Goal: Find specific page/section: Find specific page/section

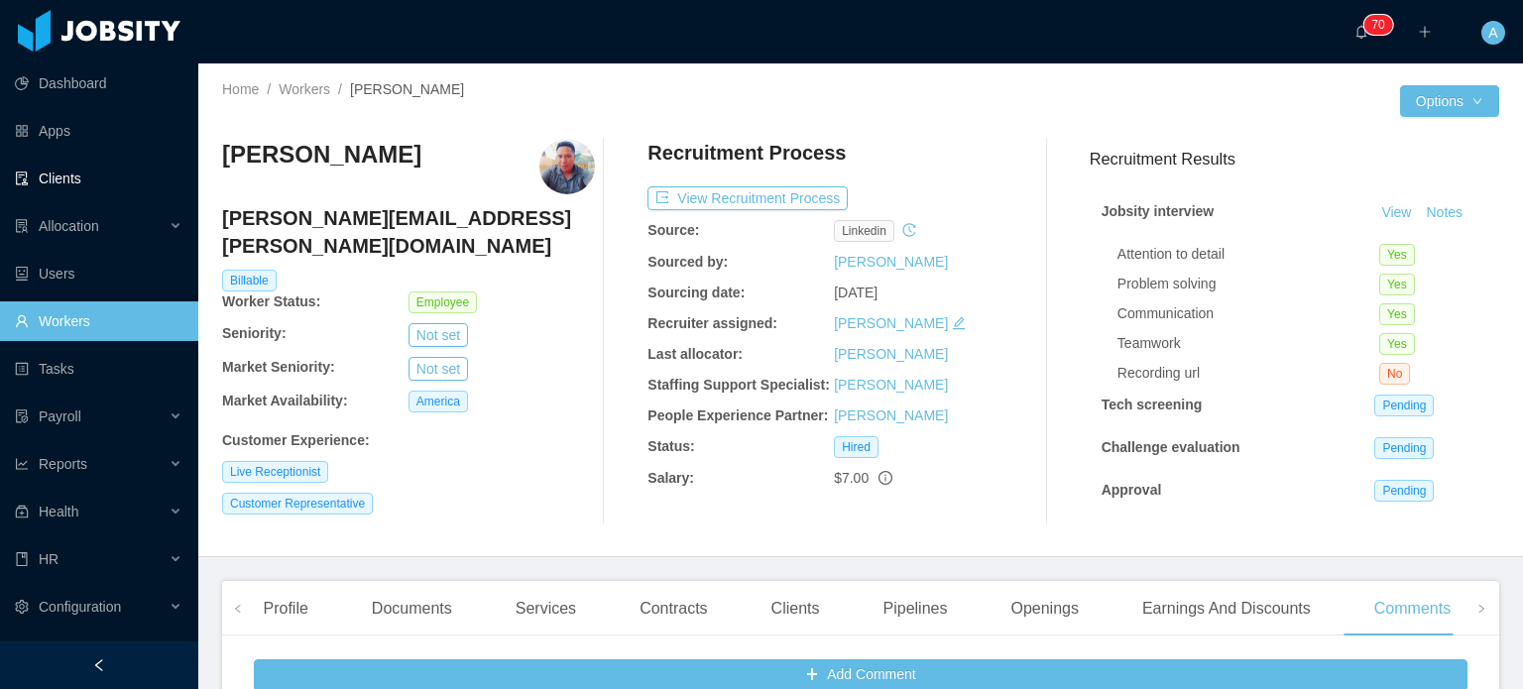
click at [102, 189] on link "Clients" at bounding box center [99, 179] width 168 height 40
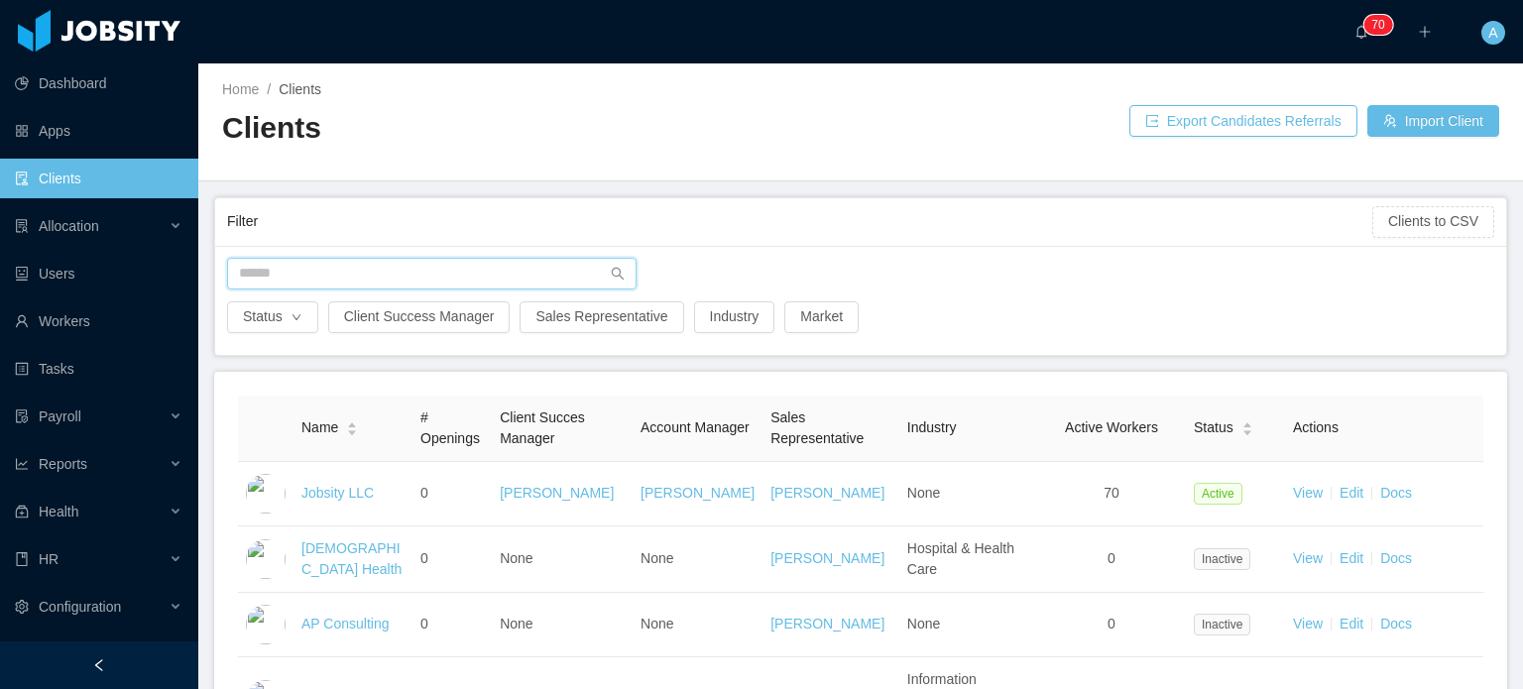
click at [279, 274] on input "text" at bounding box center [432, 274] width 410 height 32
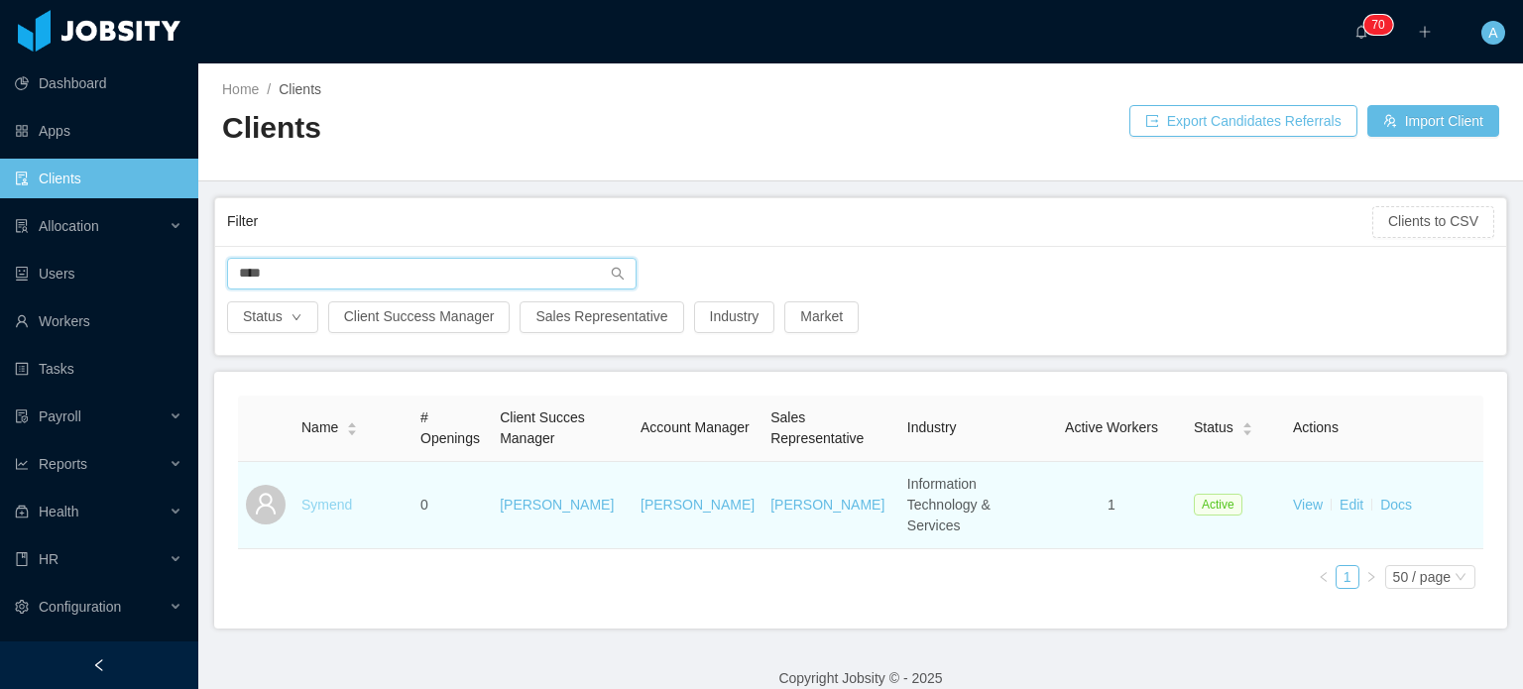
type input "****"
click at [309, 497] on link "Symend" at bounding box center [326, 505] width 51 height 16
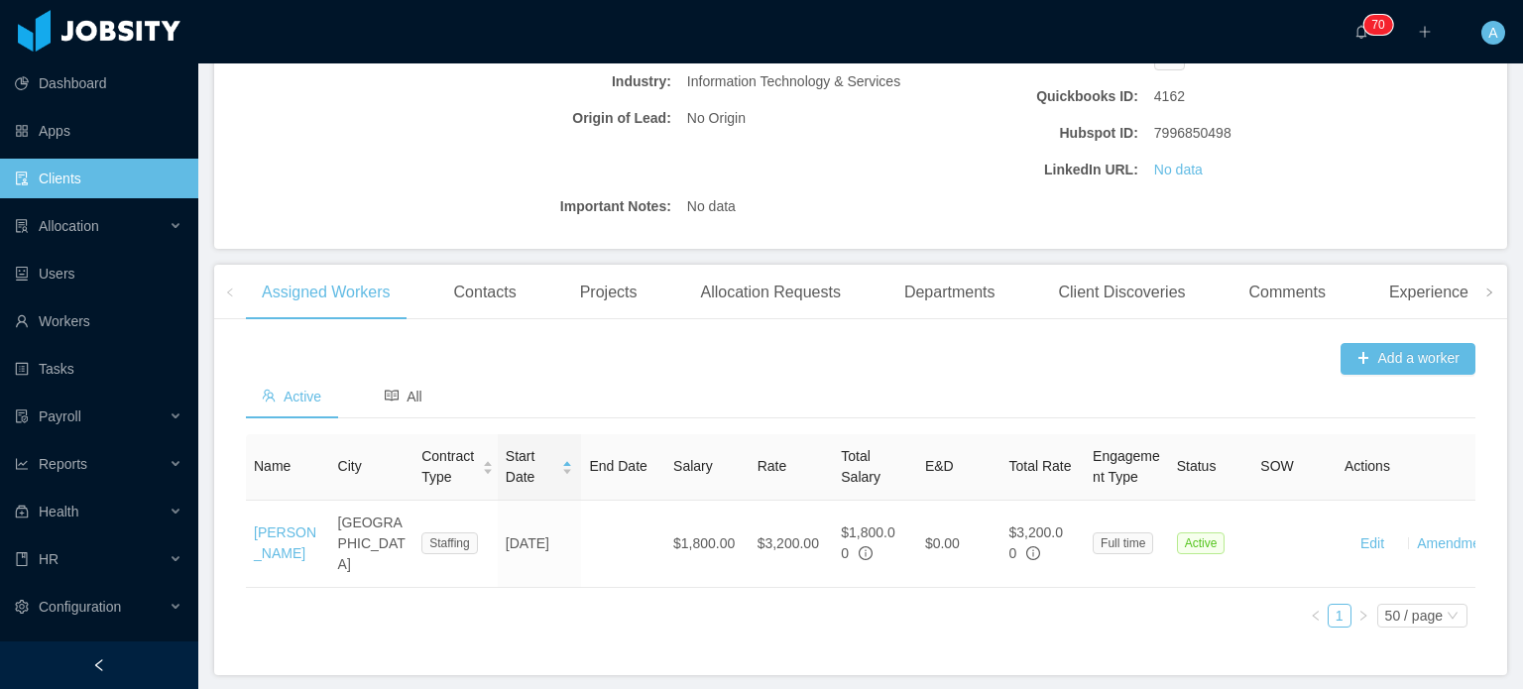
scroll to position [405, 0]
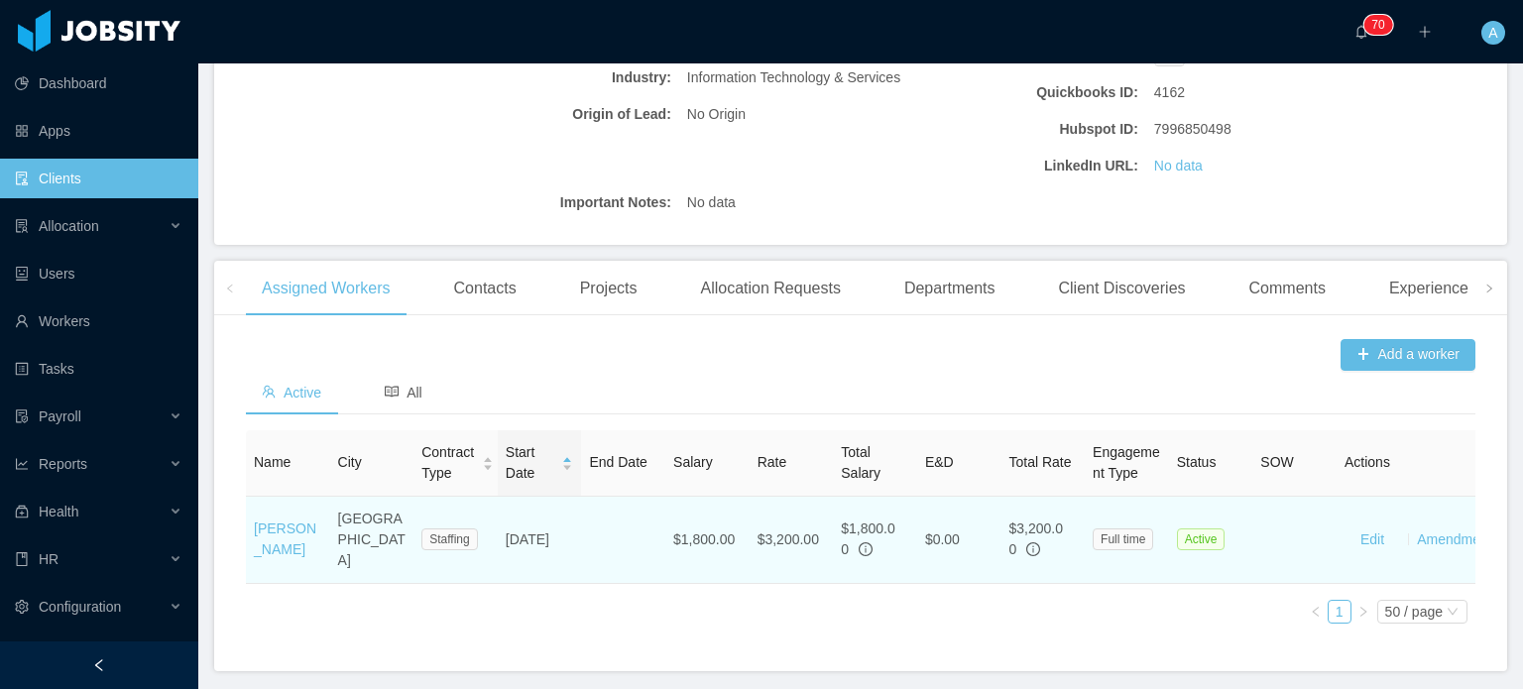
click at [286, 526] on td "Jessica Cavalcanti" at bounding box center [288, 540] width 84 height 87
click at [282, 521] on link "Jessica Cavalcanti" at bounding box center [285, 539] width 62 height 37
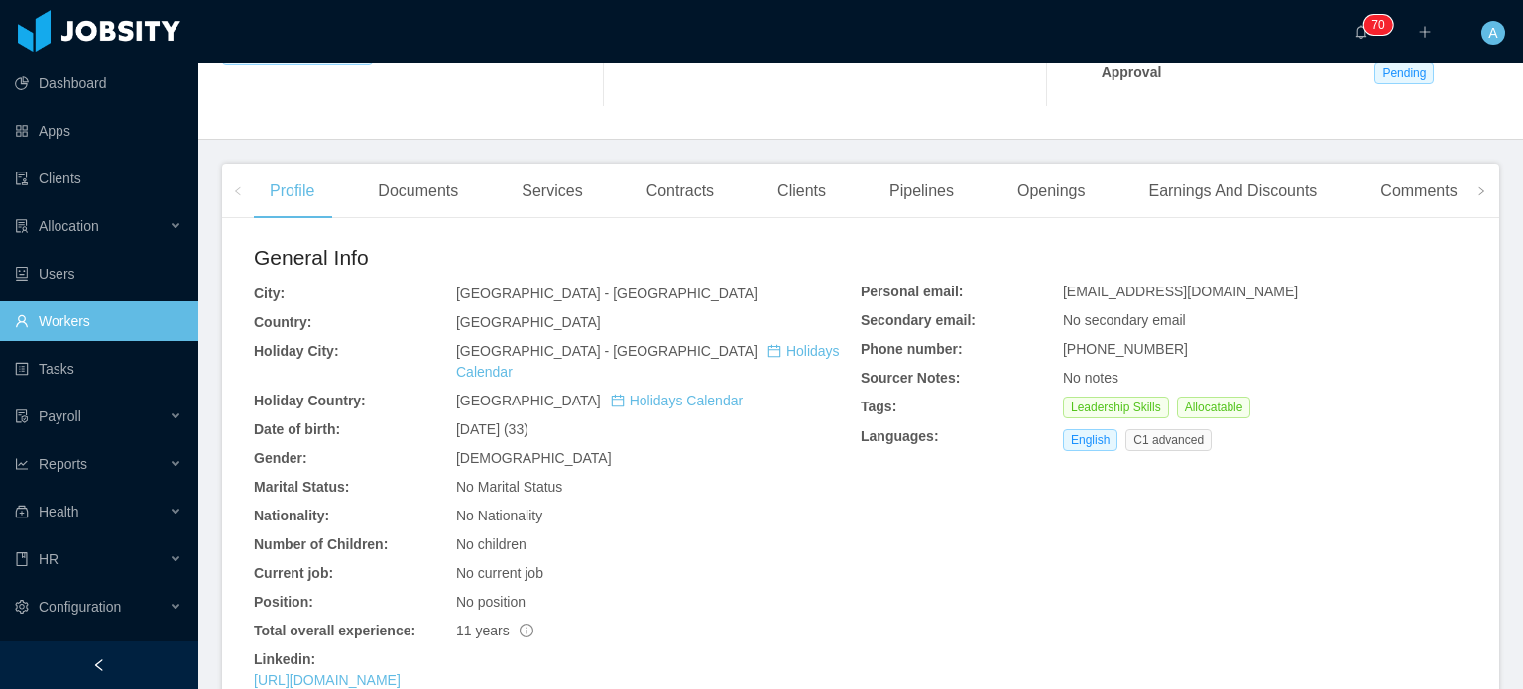
scroll to position [413, 0]
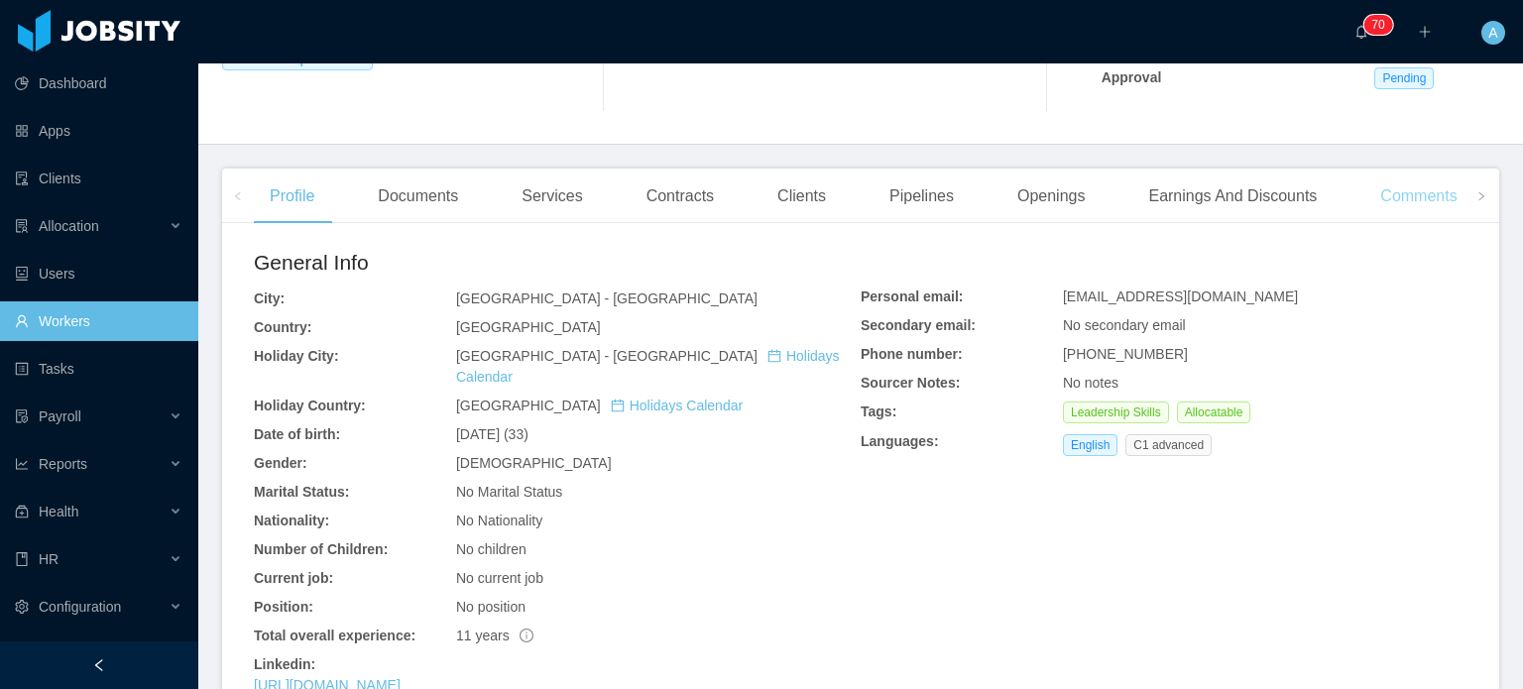
click at [1400, 186] on div "Comments" at bounding box center [1419, 197] width 108 height 56
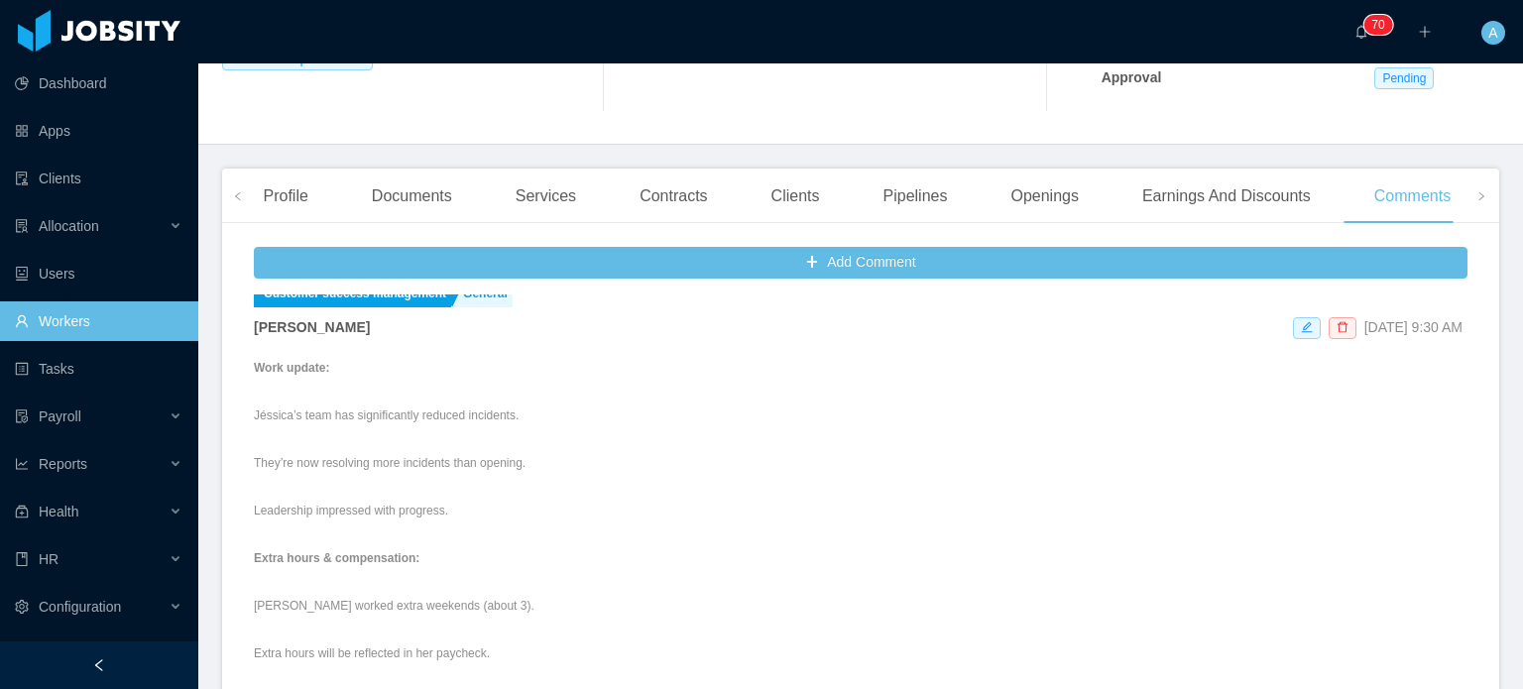
scroll to position [16, 0]
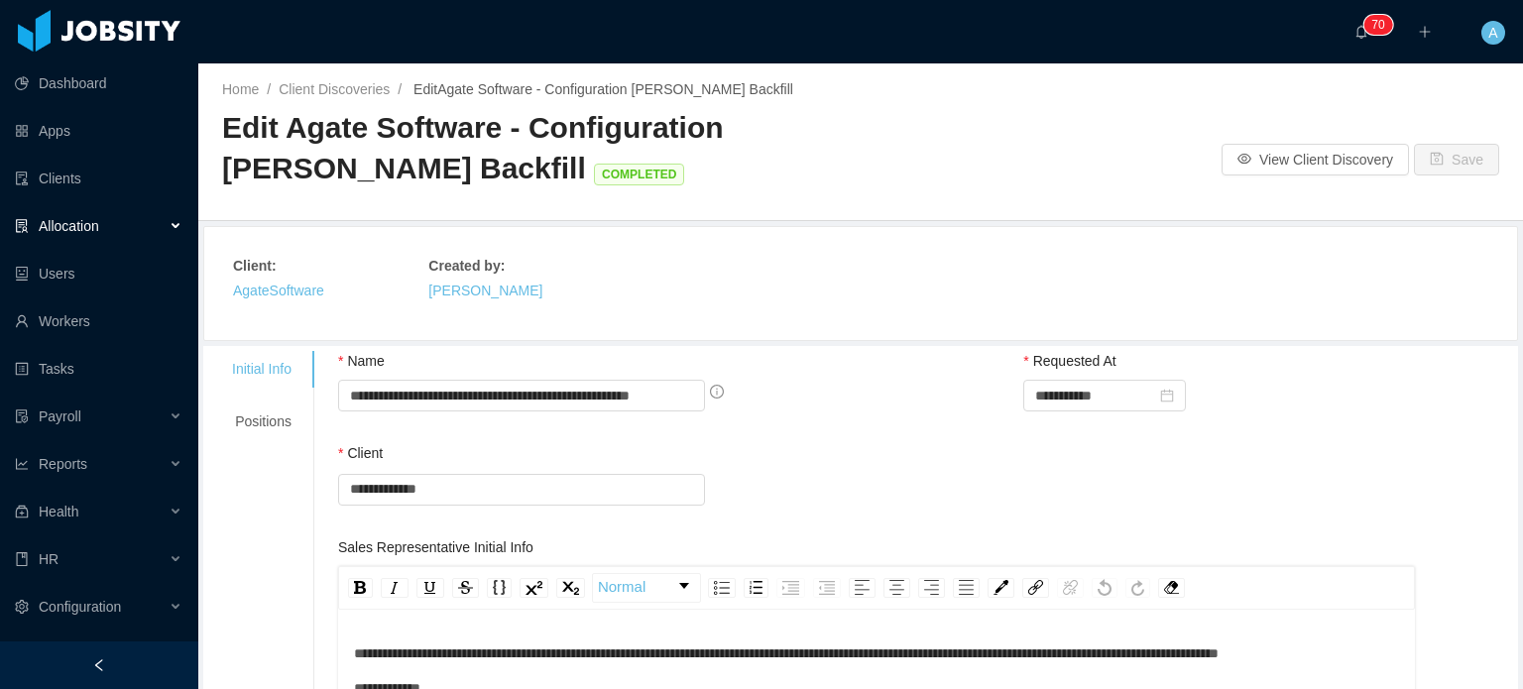
type input "**********"
click at [47, 185] on link "Clients" at bounding box center [99, 179] width 168 height 40
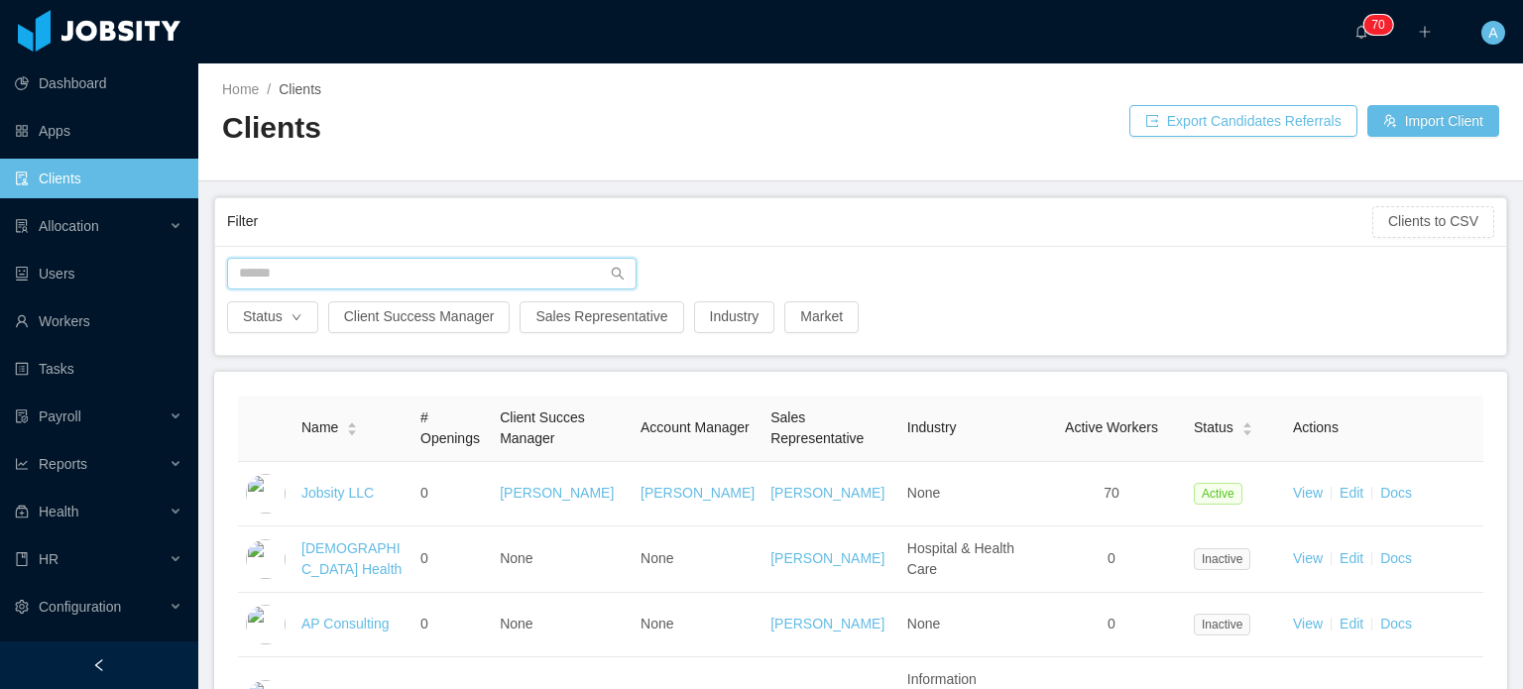
click at [345, 273] on input "text" at bounding box center [432, 274] width 410 height 32
click at [345, 273] on input "*" at bounding box center [432, 274] width 410 height 32
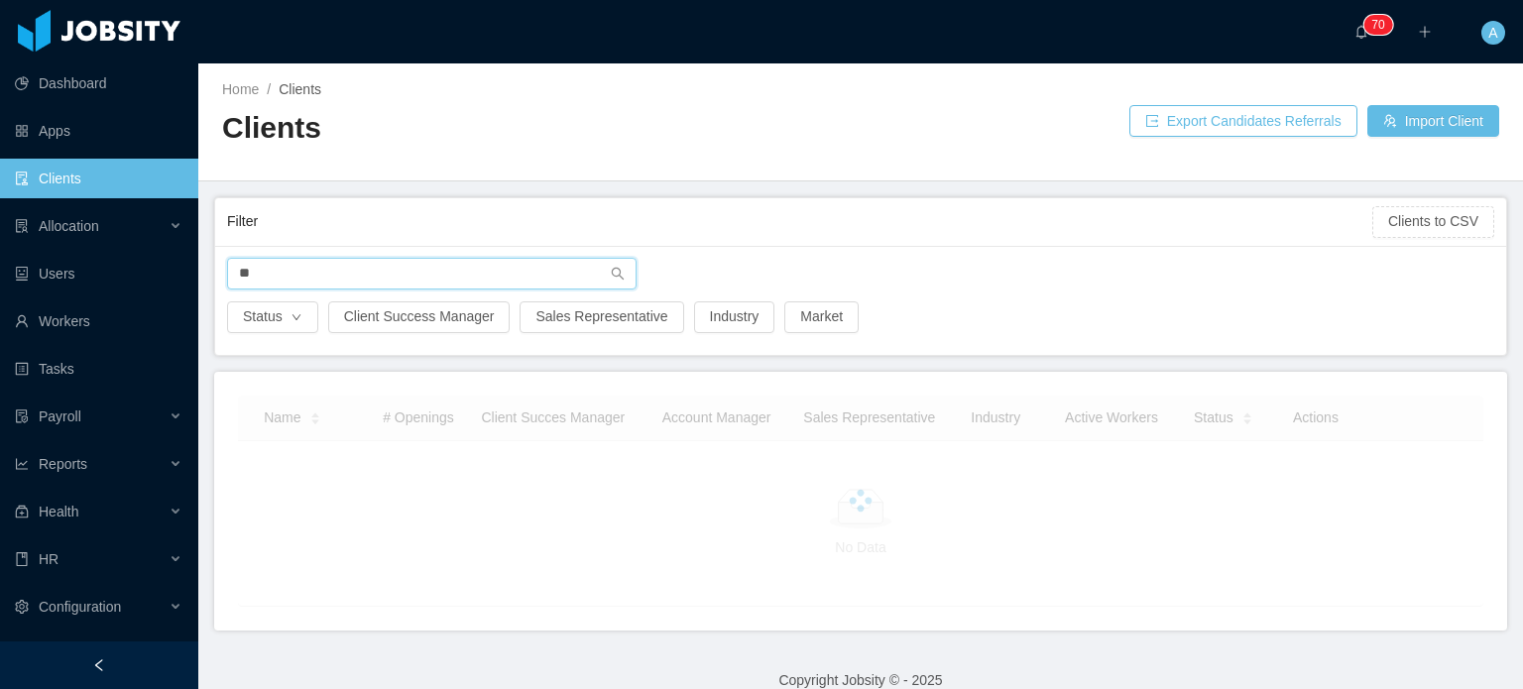
type input "*"
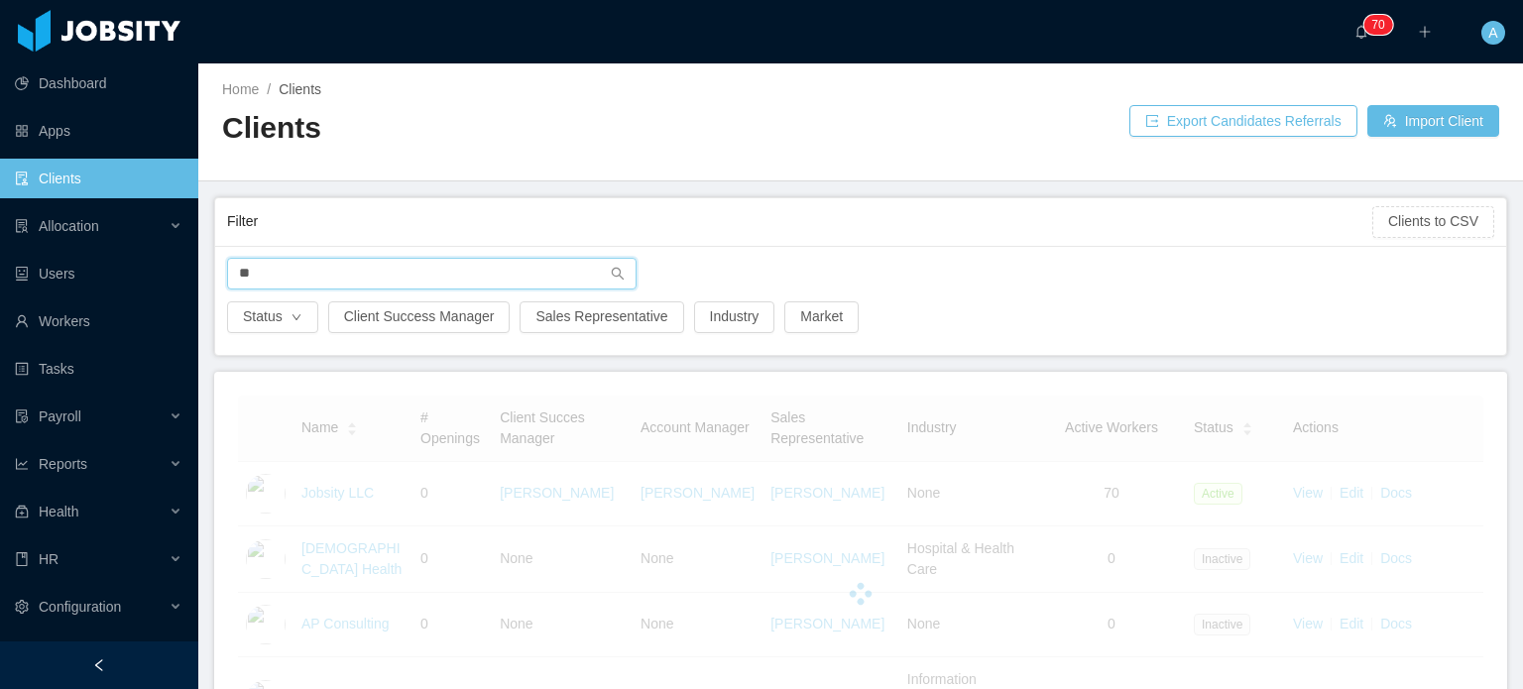
type input "*"
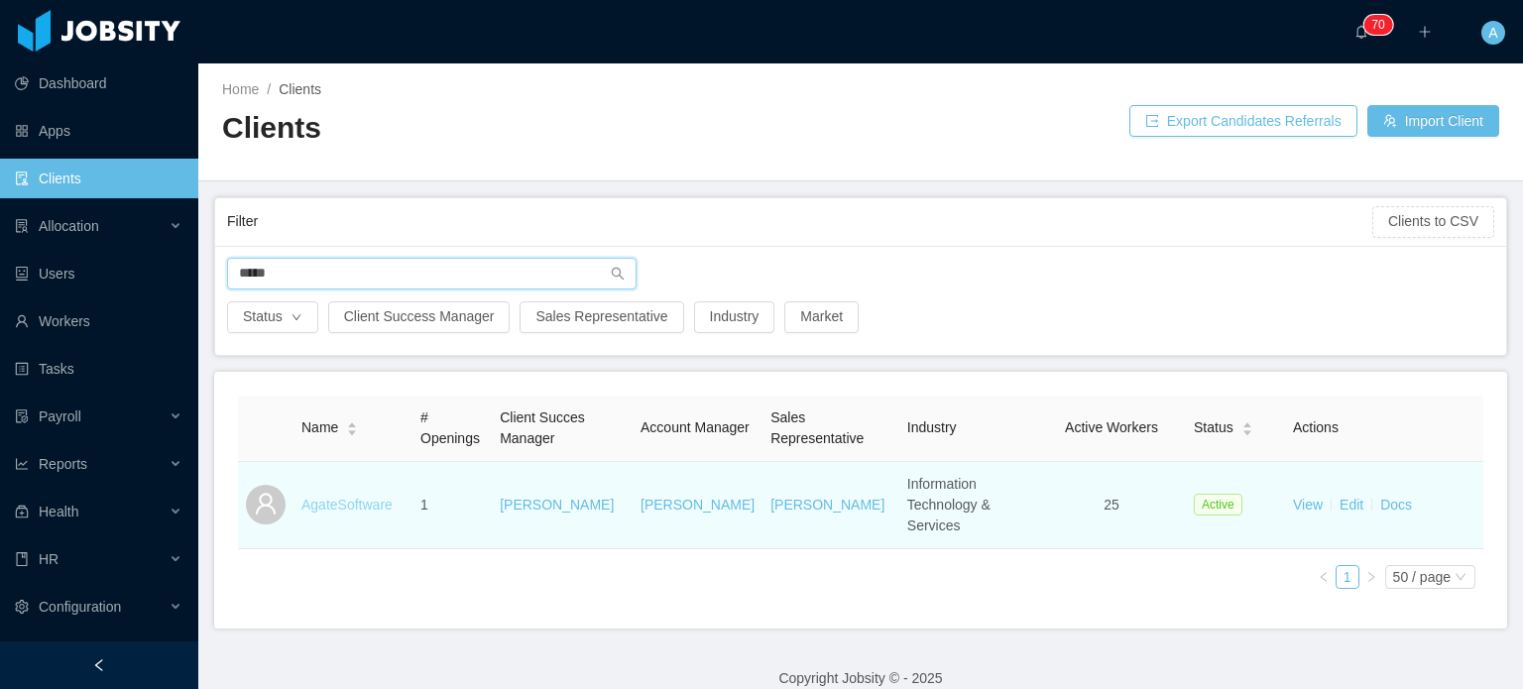
type input "*****"
click at [329, 497] on link "AgateSoftware" at bounding box center [346, 505] width 91 height 16
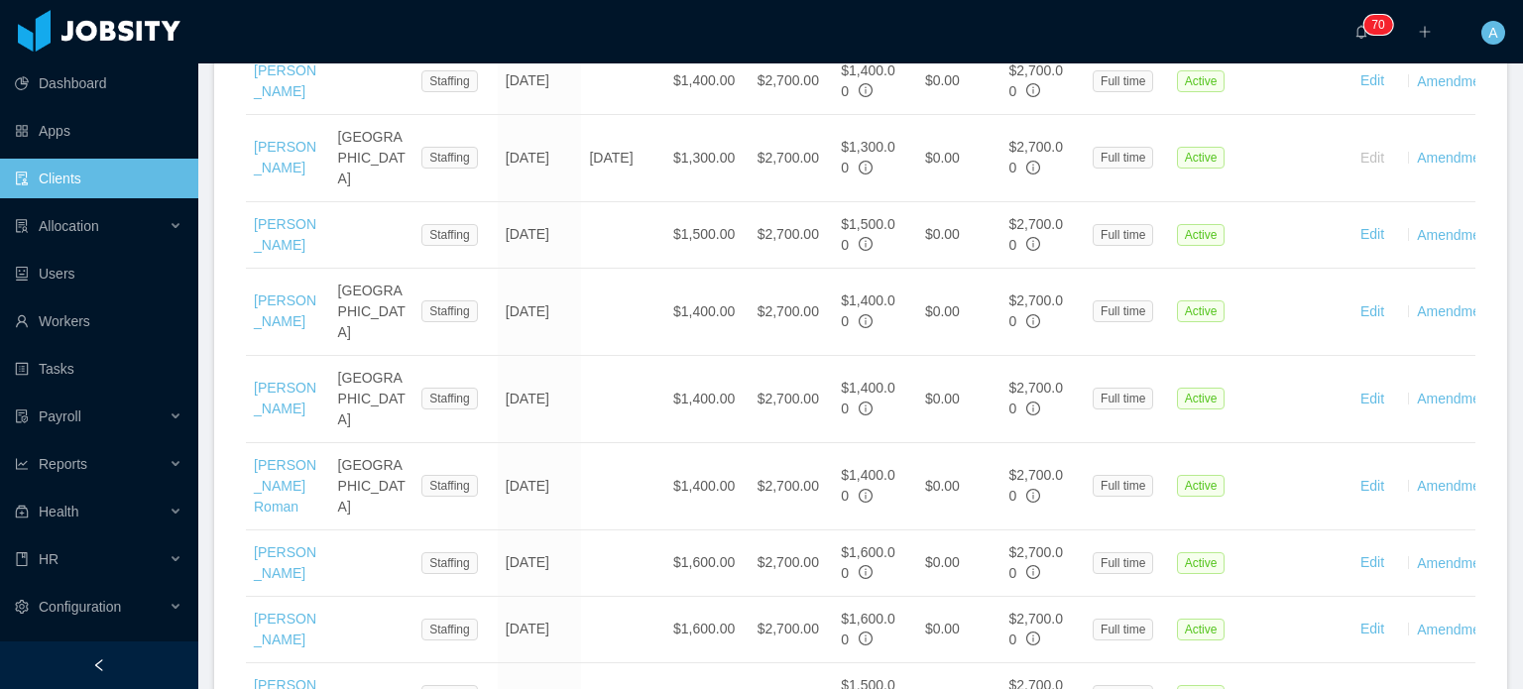
scroll to position [2090, 0]
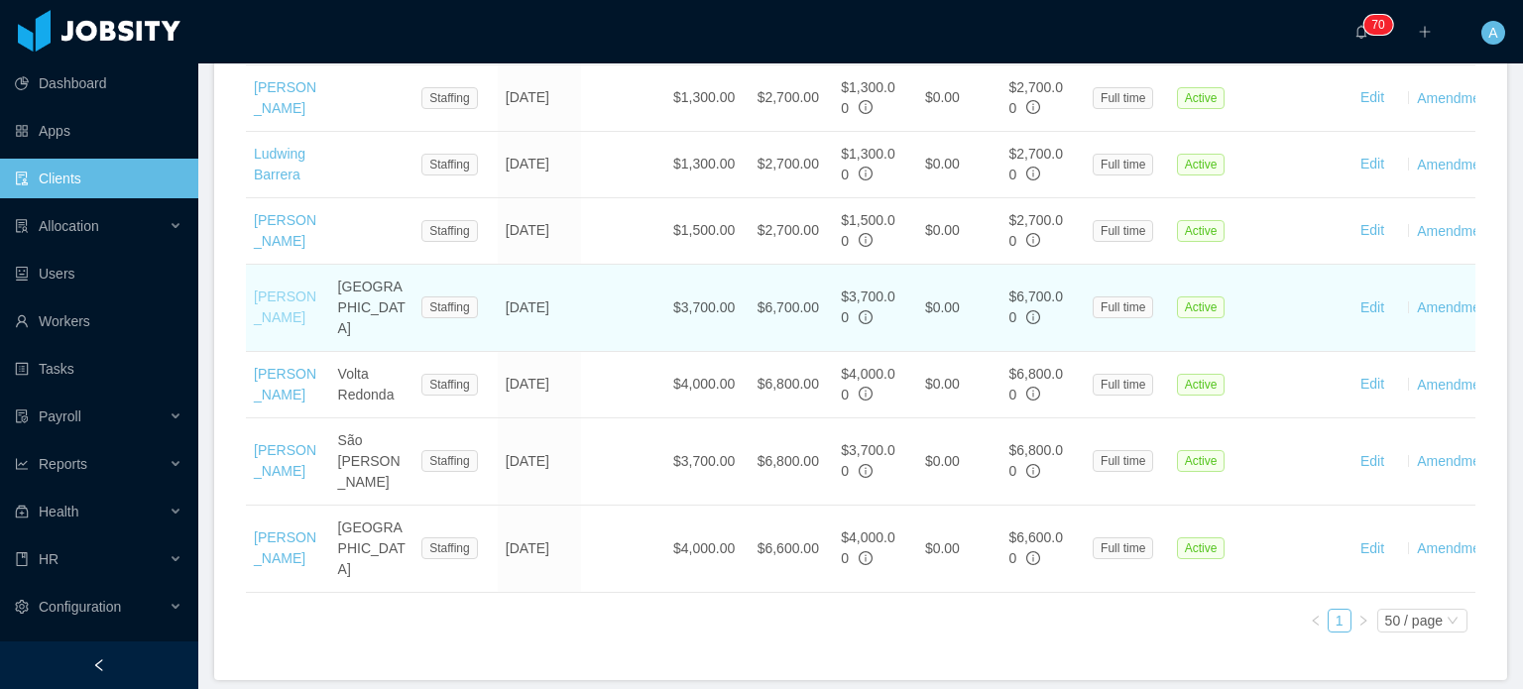
click at [272, 289] on link "[PERSON_NAME]" at bounding box center [285, 307] width 62 height 37
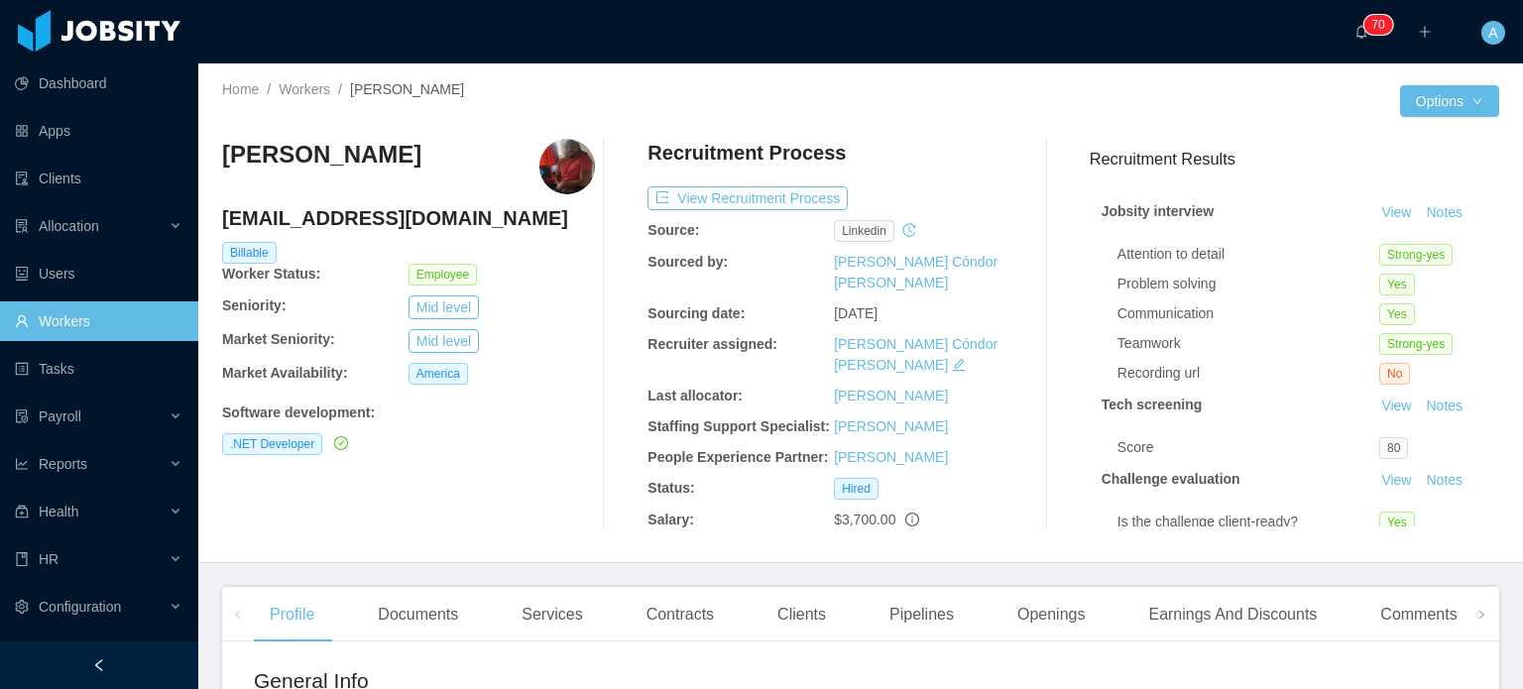
click at [558, 167] on img at bounding box center [567, 167] width 56 height 56
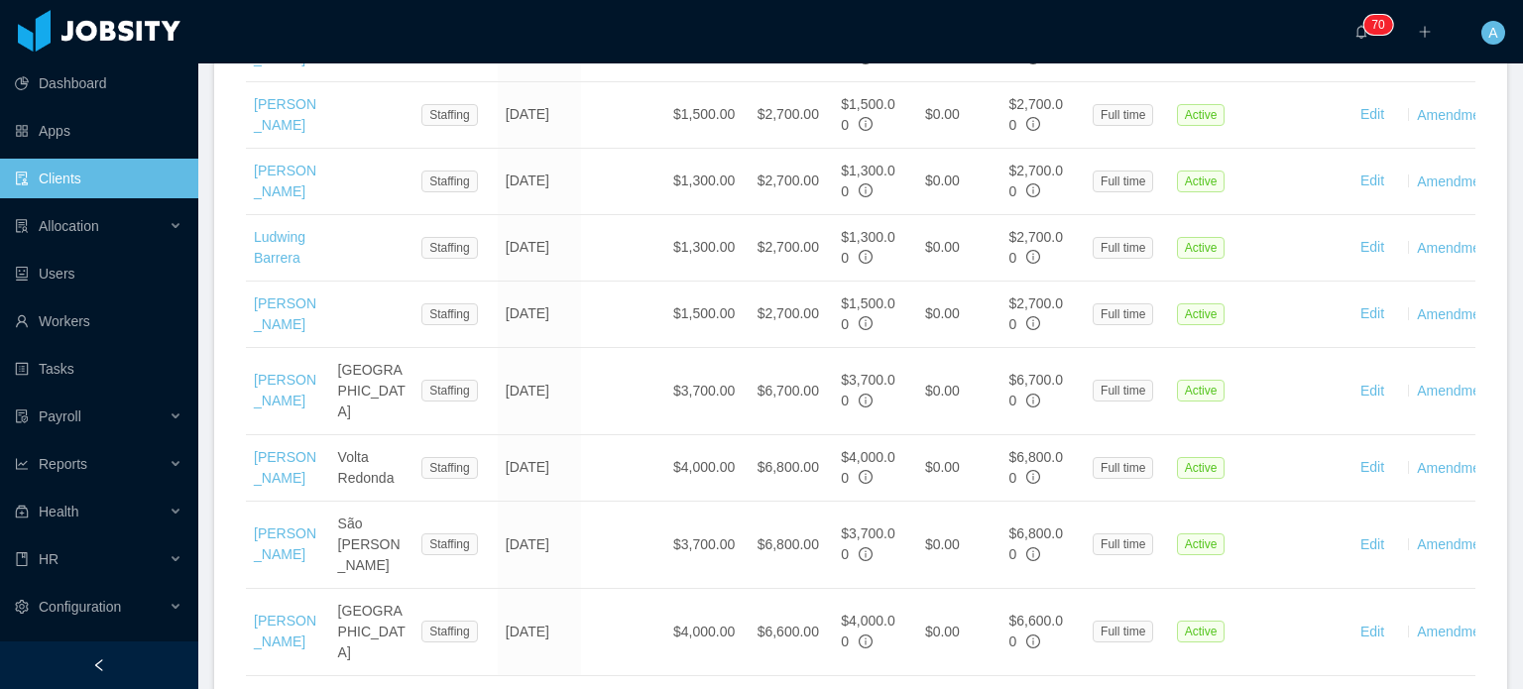
scroll to position [2018, 0]
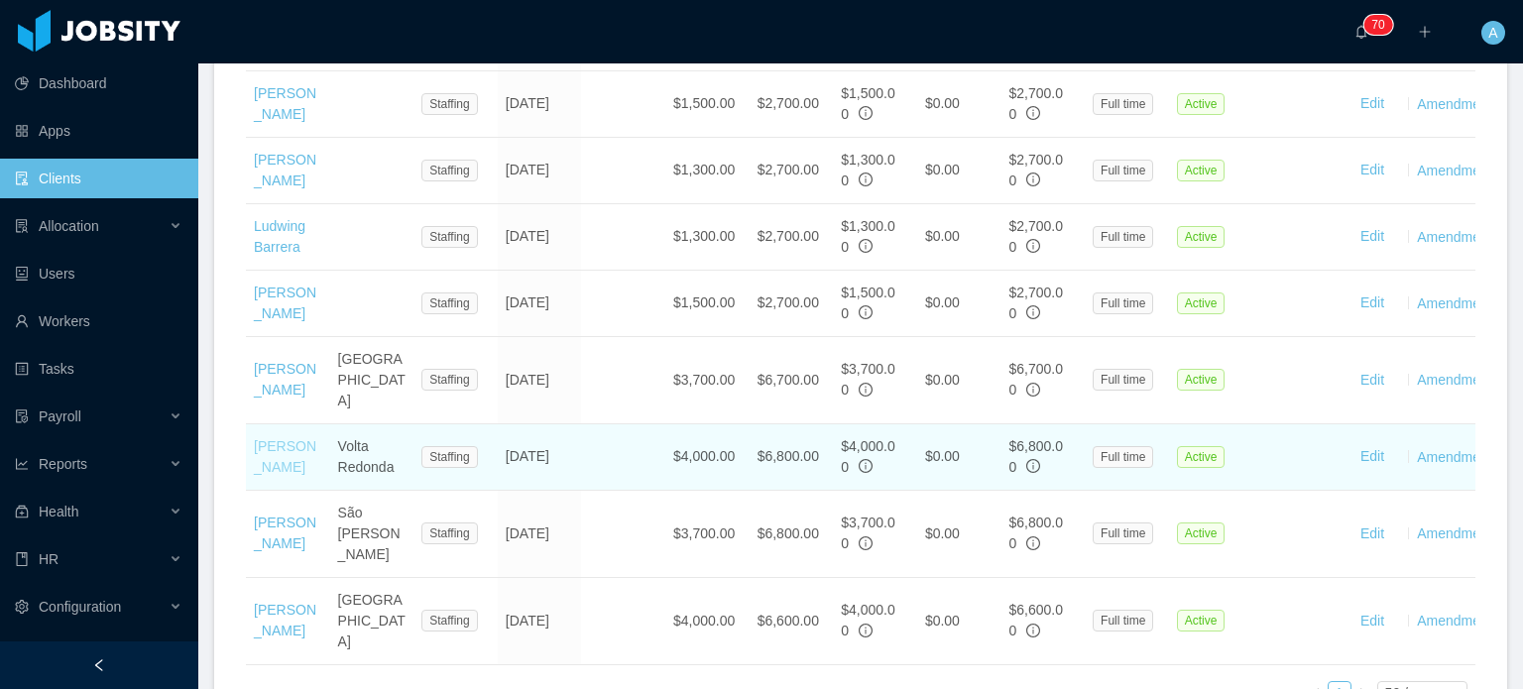
click at [278, 438] on link "[PERSON_NAME]" at bounding box center [285, 456] width 62 height 37
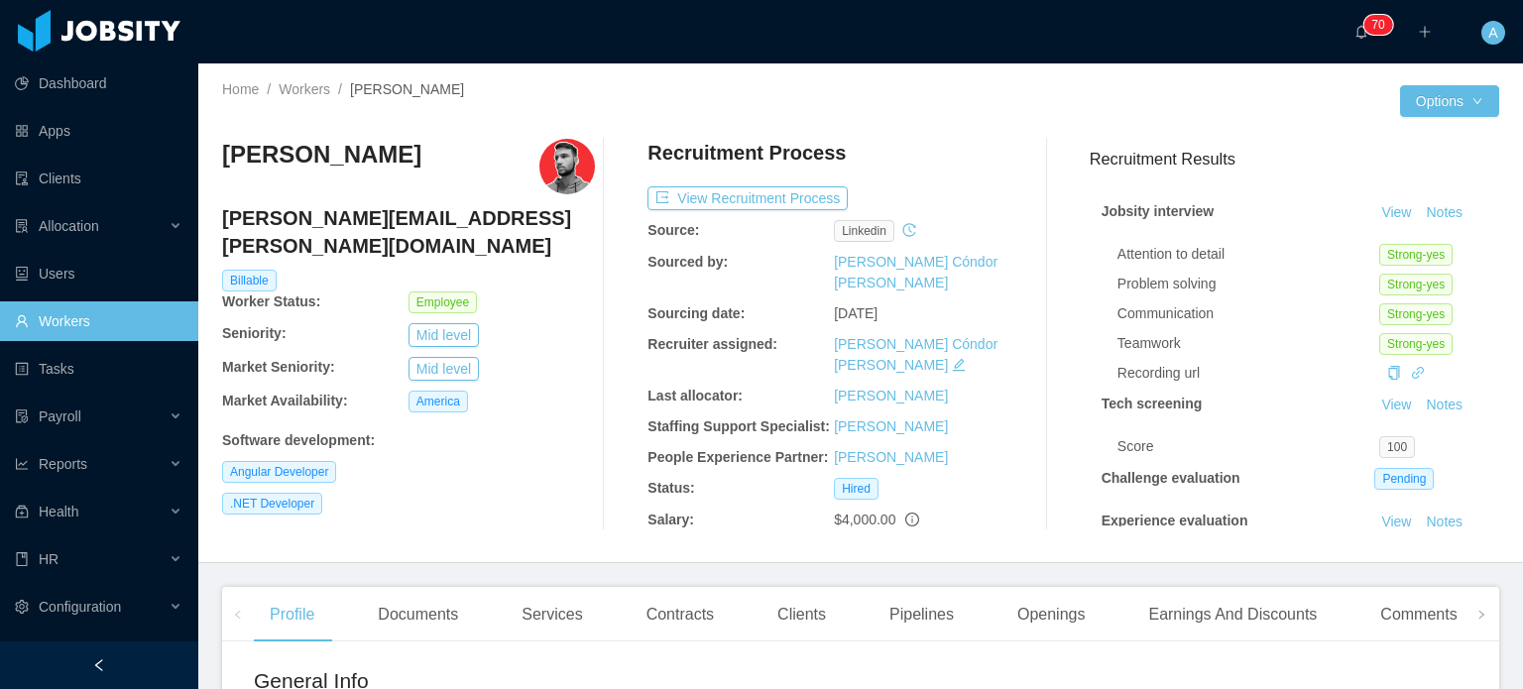
drag, startPoint x: 386, startPoint y: 159, endPoint x: 226, endPoint y: 173, distance: 160.3
click at [226, 173] on div "[PERSON_NAME]" at bounding box center [408, 167] width 373 height 56
click at [449, 152] on div "[PERSON_NAME]" at bounding box center [408, 167] width 373 height 56
click at [566, 183] on img at bounding box center [567, 167] width 56 height 56
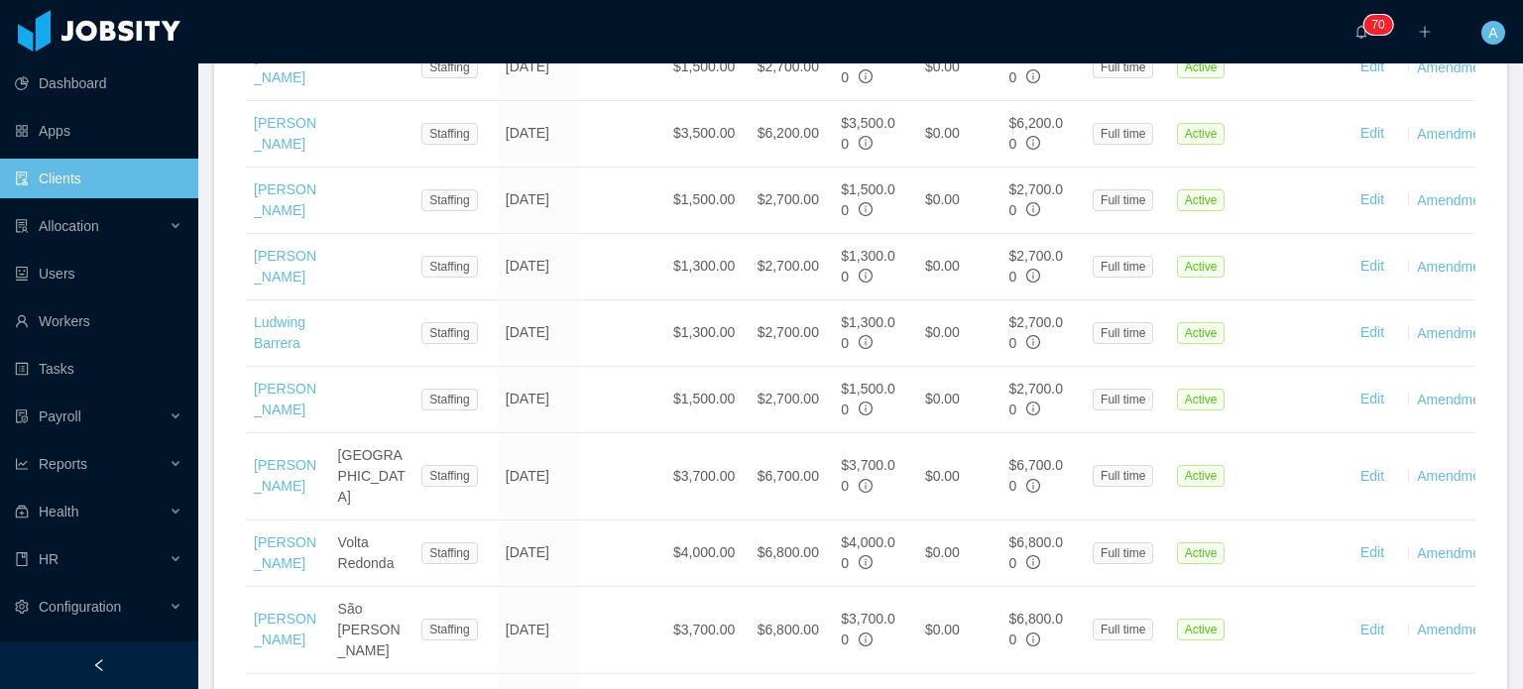
scroll to position [1923, 0]
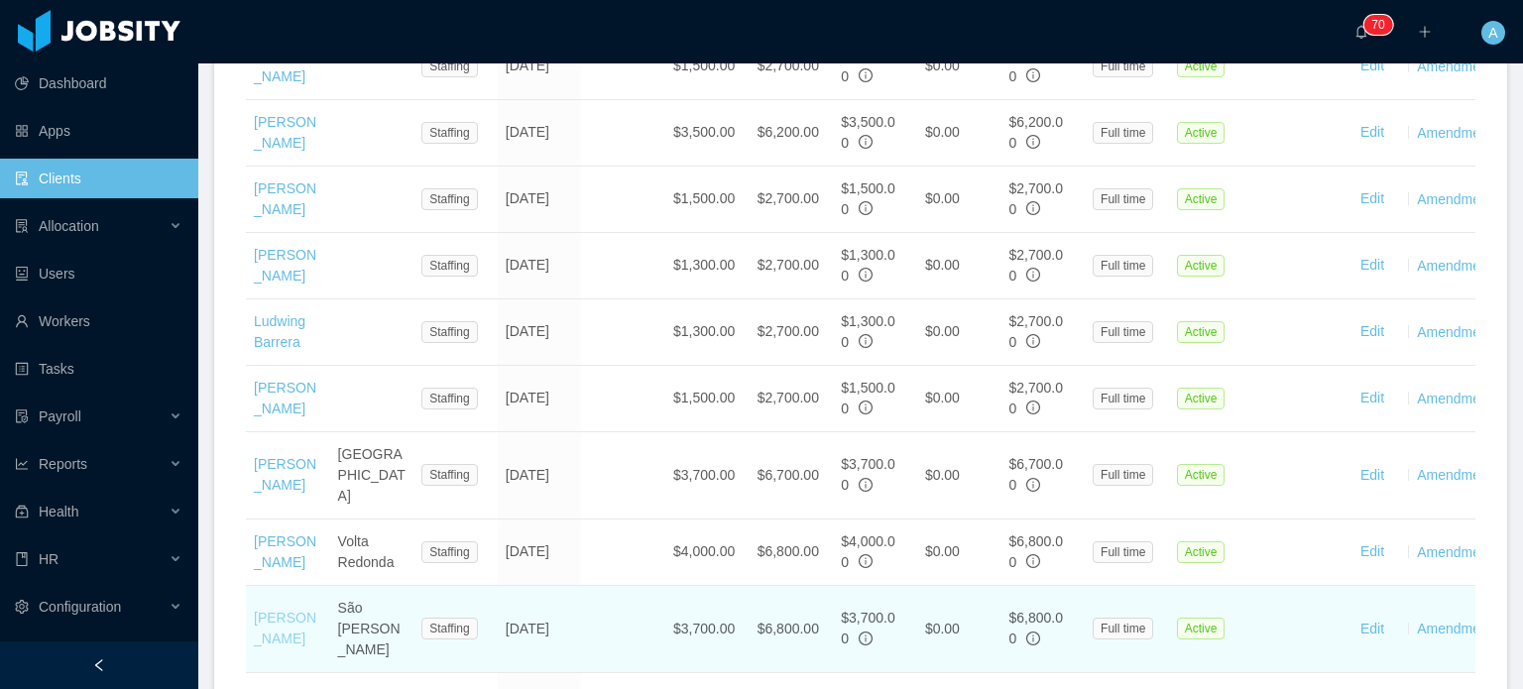
click at [291, 610] on link "[PERSON_NAME]" at bounding box center [285, 628] width 62 height 37
